Goal: Task Accomplishment & Management: Manage account settings

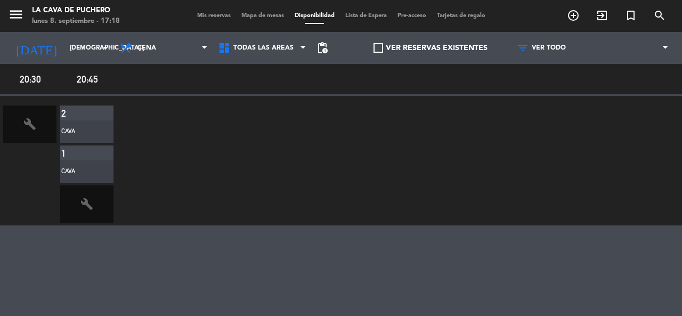
click at [192, 14] on div "Mis reservas Mapa de mesas Disponibilidad Lista de Espera Pre-acceso Tarjetas d…" at bounding box center [341, 16] width 299 height 10
click at [192, 11] on div "Mis reservas Mapa de mesas Disponibilidad Lista de Espera Pre-acceso Tarjetas d…" at bounding box center [341, 16] width 299 height 10
click at [197, 15] on span "Mis reservas" at bounding box center [214, 16] width 44 height 6
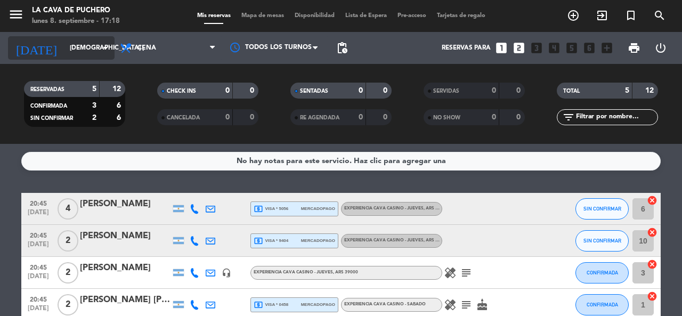
click at [66, 43] on input "[DEMOGRAPHIC_DATA] [DATE]" at bounding box center [106, 48] width 85 height 18
click at [110, 45] on icon "arrow_drop_down" at bounding box center [105, 48] width 13 height 13
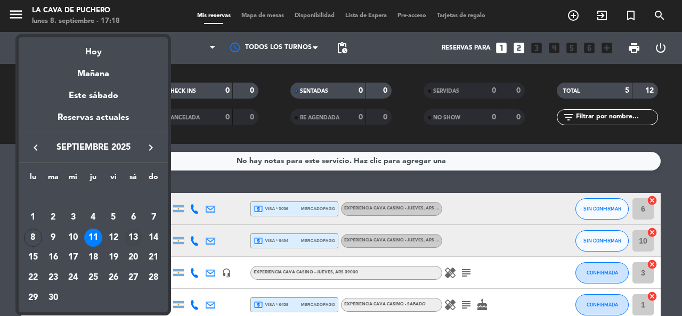
click at [131, 239] on div "13" at bounding box center [133, 238] width 18 height 18
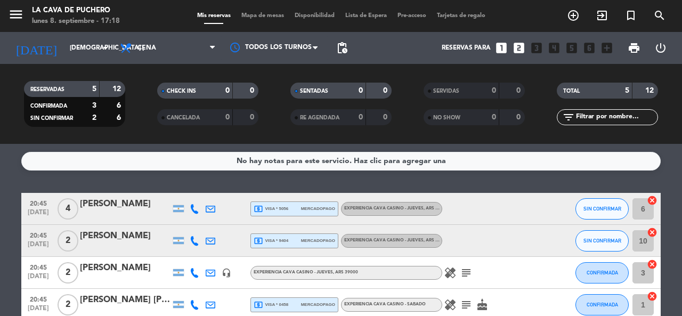
type input "sáb. [DATE]"
